Goal: Task Accomplishment & Management: Manage account settings

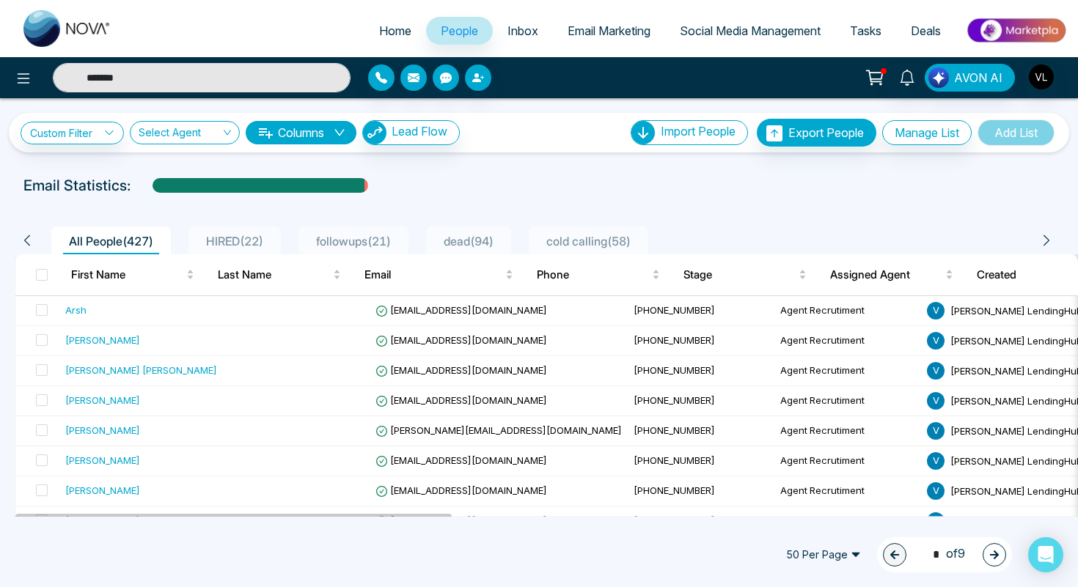
scroll to position [56, 0]
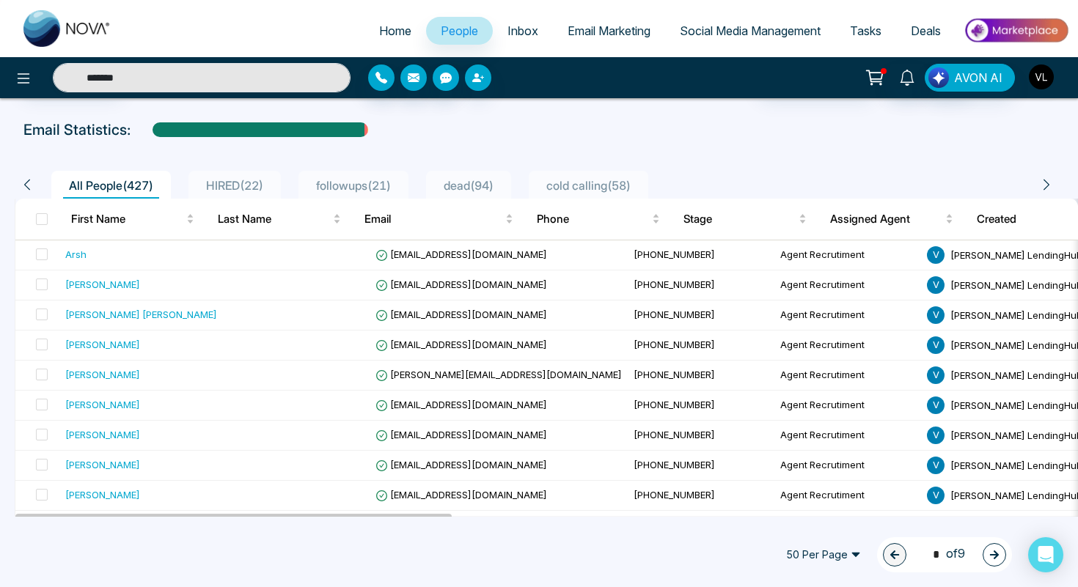
click at [1038, 84] on img "button" at bounding box center [1041, 77] width 25 height 25
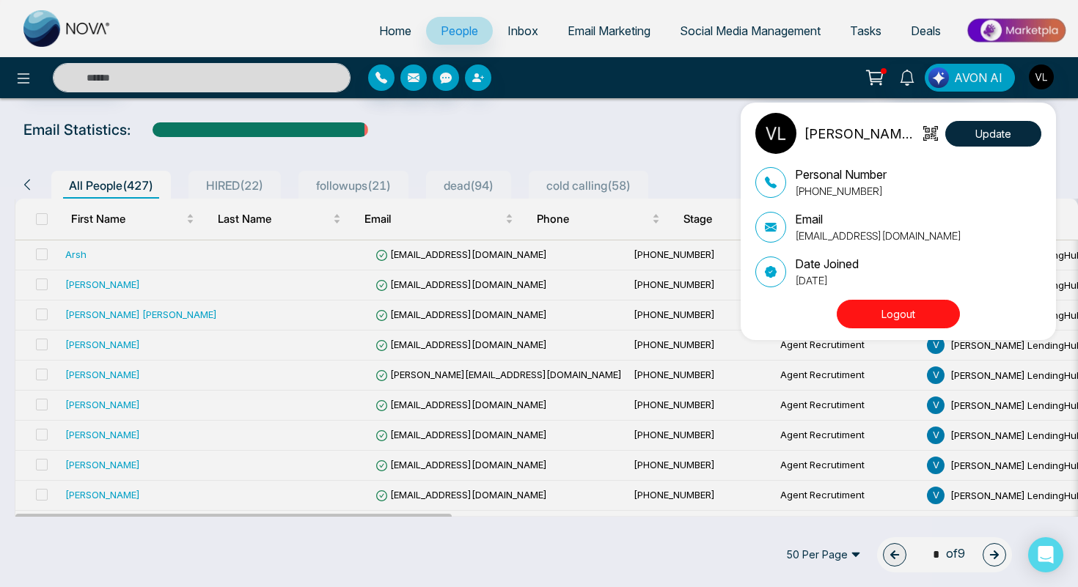
click at [890, 307] on button "Logout" at bounding box center [898, 314] width 123 height 29
